Goal: Task Accomplishment & Management: Use online tool/utility

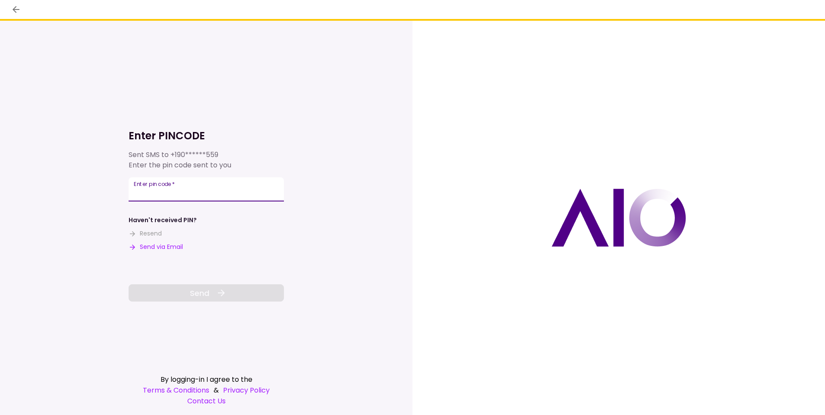
click at [160, 193] on div "Enter pin code   *" at bounding box center [206, 189] width 155 height 24
type input "******"
click at [195, 292] on span "Send" at bounding box center [199, 293] width 19 height 12
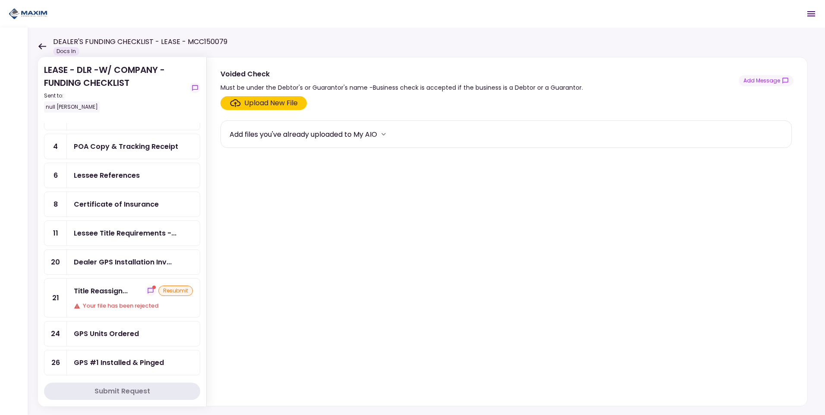
scroll to position [86, 0]
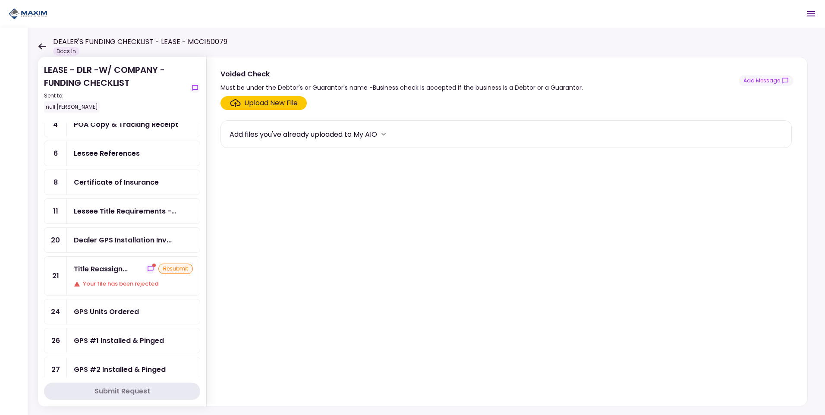
click at [174, 270] on div "resubmit" at bounding box center [175, 269] width 35 height 10
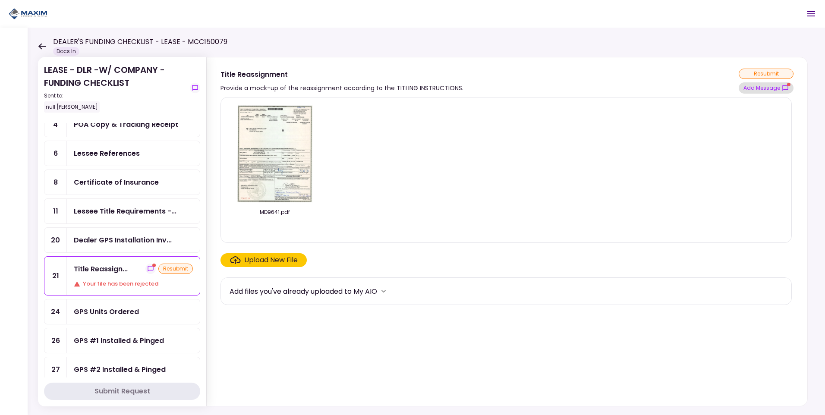
click at [759, 88] on button "Add Message" at bounding box center [765, 87] width 55 height 11
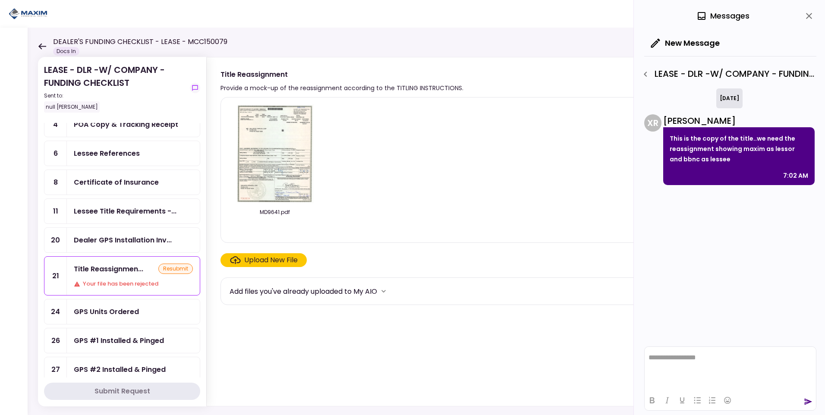
click at [255, 178] on img at bounding box center [274, 153] width 77 height 99
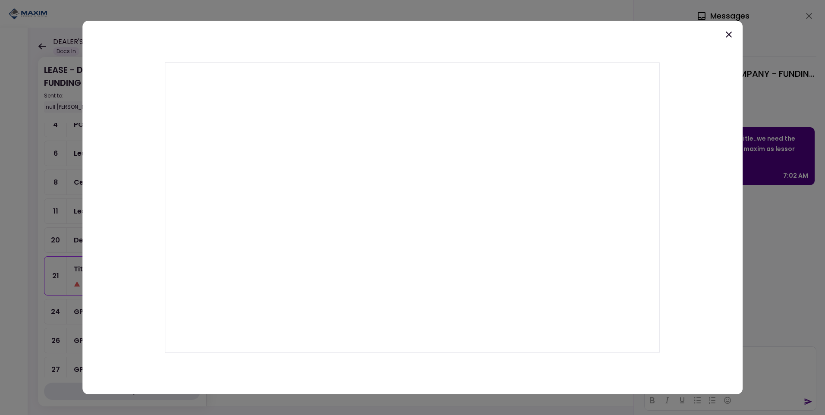
click at [723, 36] on div at bounding box center [412, 208] width 660 height 374
click at [726, 35] on icon at bounding box center [728, 34] width 10 height 10
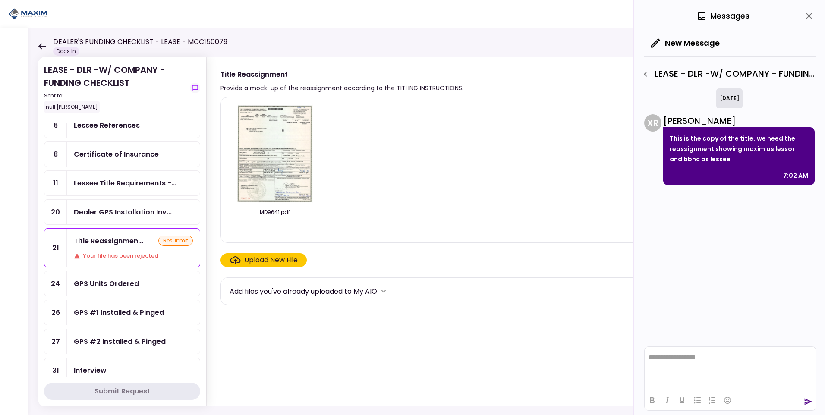
scroll to position [129, 0]
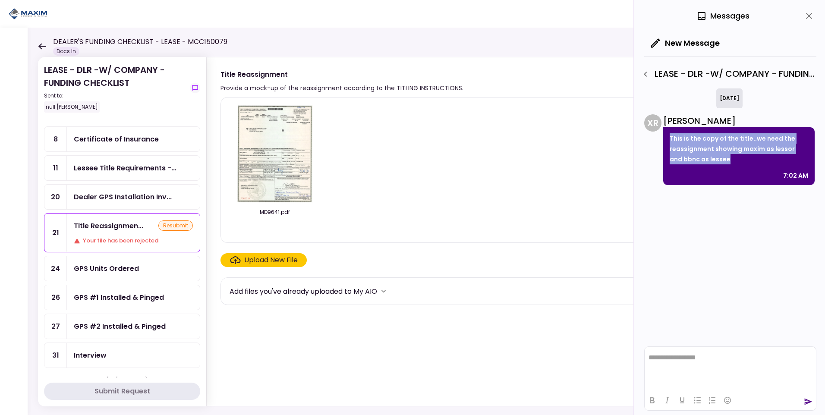
drag, startPoint x: 671, startPoint y: 138, endPoint x: 709, endPoint y: 167, distance: 47.2
click at [709, 167] on div "This is the copy of the title..we need the reassignment showing maxim as lessor…" at bounding box center [738, 156] width 151 height 58
copy p "This is the copy of the title..we need the reassignment showing maxim as lessor…"
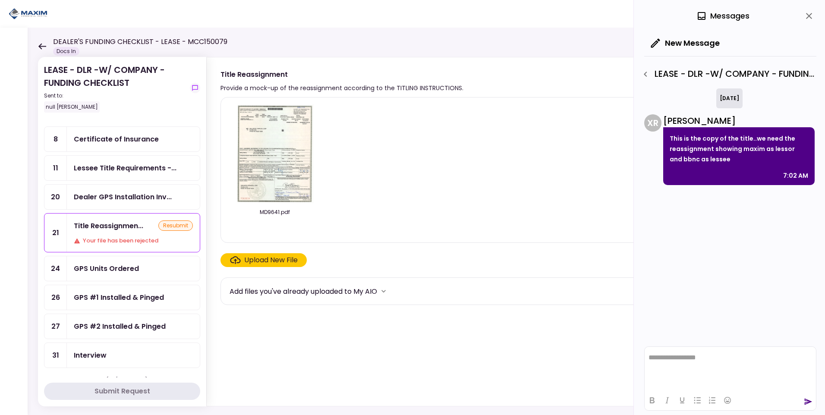
click at [41, 45] on icon at bounding box center [42, 46] width 8 height 6
